Goal: Check status: Check status

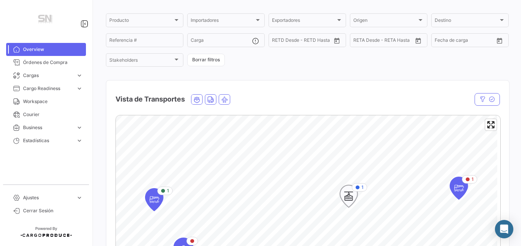
scroll to position [115, 0]
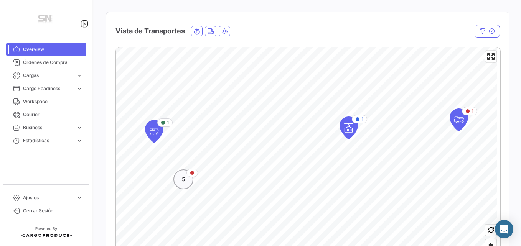
click at [187, 185] on div "5" at bounding box center [183, 180] width 20 height 20
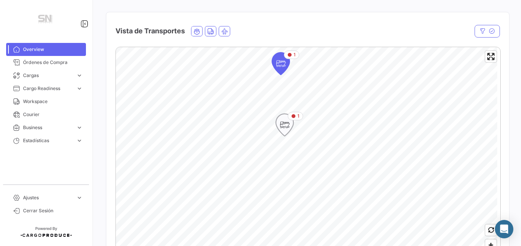
click at [281, 127] on icon "Map marker" at bounding box center [284, 125] width 11 height 16
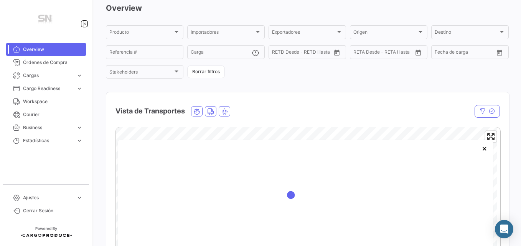
scroll to position [153, 0]
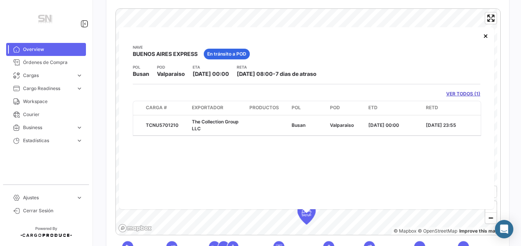
click at [458, 91] on link "VER TODOS (1)" at bounding box center [463, 94] width 34 height 7
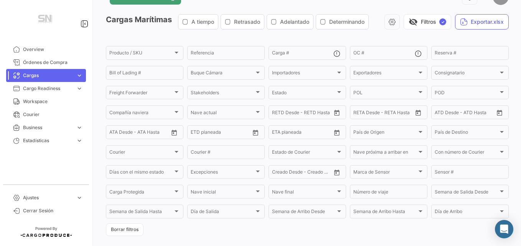
scroll to position [97, 0]
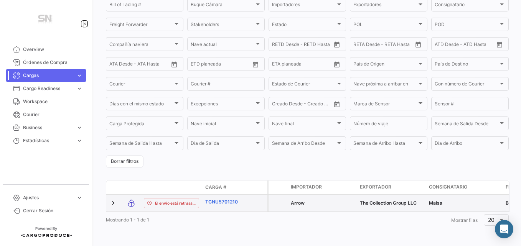
click at [234, 199] on link "TCNU5701210" at bounding box center [225, 202] width 40 height 7
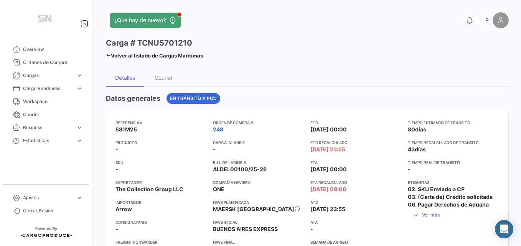
click at [217, 129] on link "248" at bounding box center [218, 130] width 10 height 8
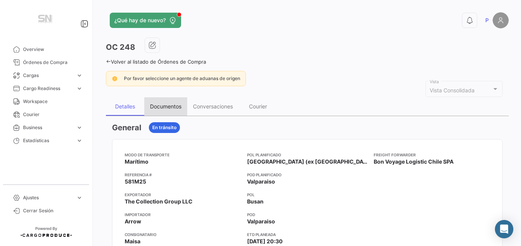
click at [170, 104] on div "Documentos" at bounding box center [165, 106] width 31 height 7
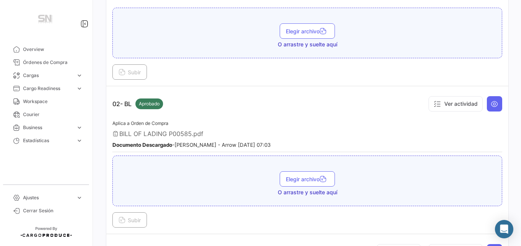
scroll to position [192, 0]
click at [491, 103] on icon at bounding box center [495, 103] width 8 height 8
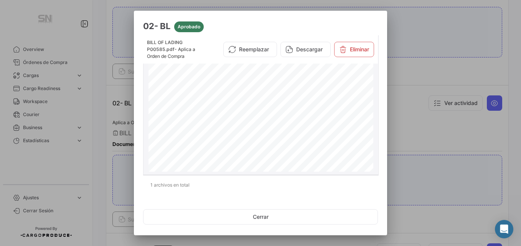
scroll to position [115, 0]
click at [433, 123] on div at bounding box center [260, 123] width 521 height 246
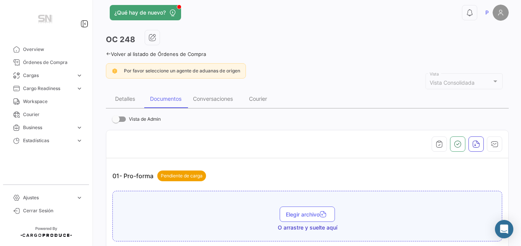
scroll to position [0, 0]
